Goal: Find contact information: Find contact information

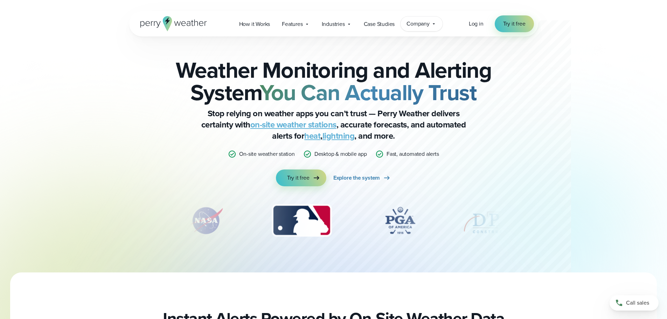
click at [432, 25] on icon at bounding box center [434, 24] width 6 height 6
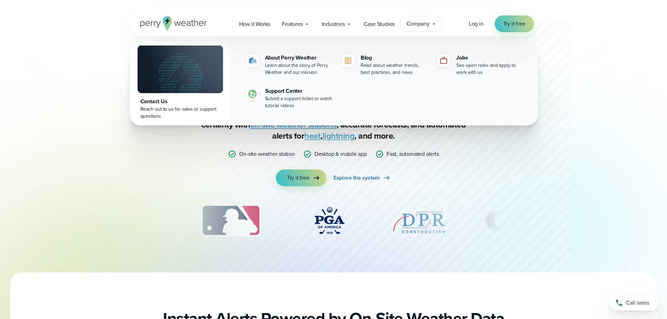
click at [164, 102] on div "Contact Us" at bounding box center [180, 101] width 80 height 8
